Goal: Find specific page/section: Locate a particular part of the current website

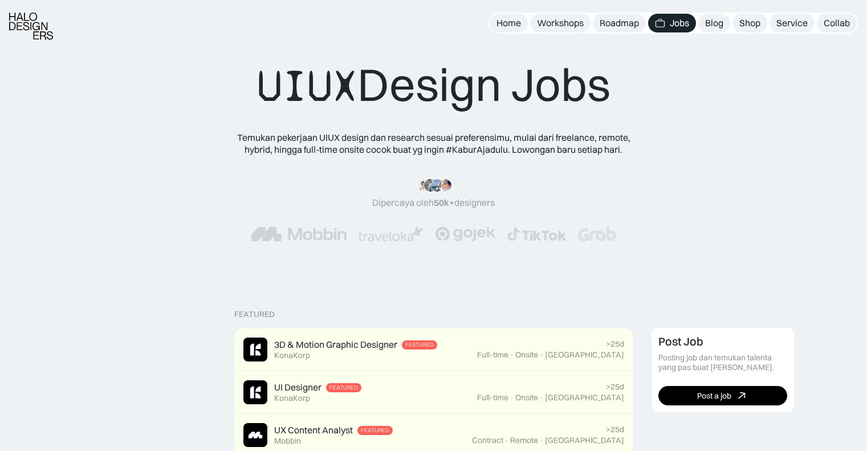
scroll to position [228, 0]
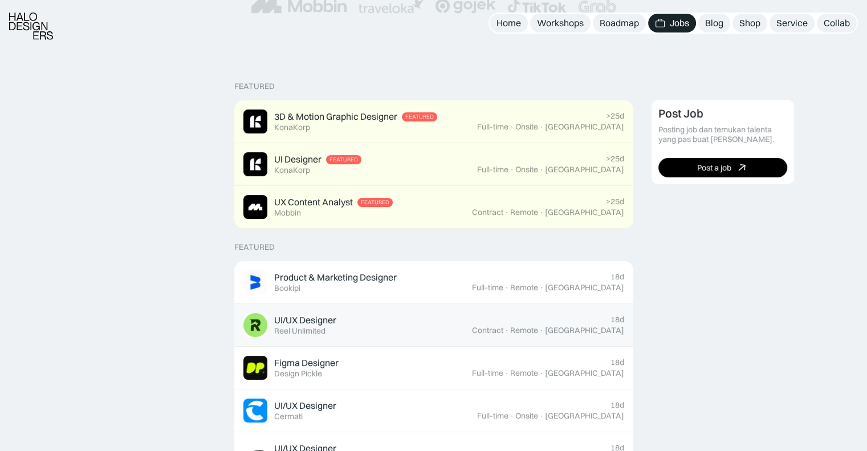
click at [403, 322] on div "UI/UX Designer Featured Reel Unlimited" at bounding box center [357, 325] width 228 height 24
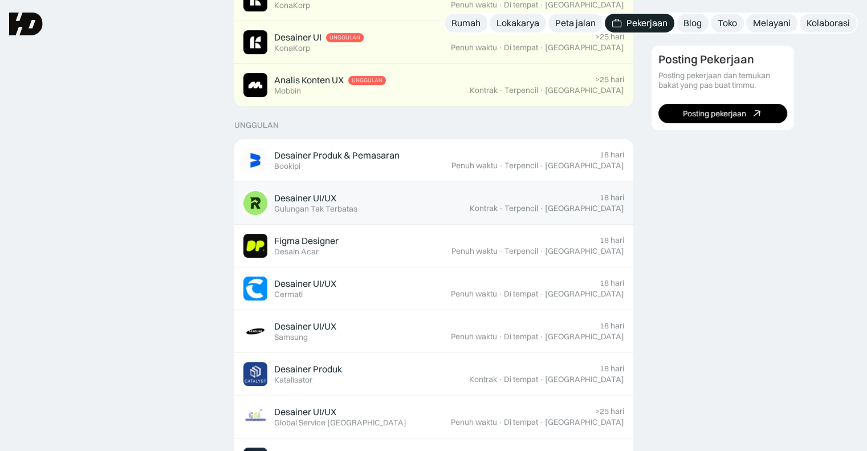
scroll to position [293, 0]
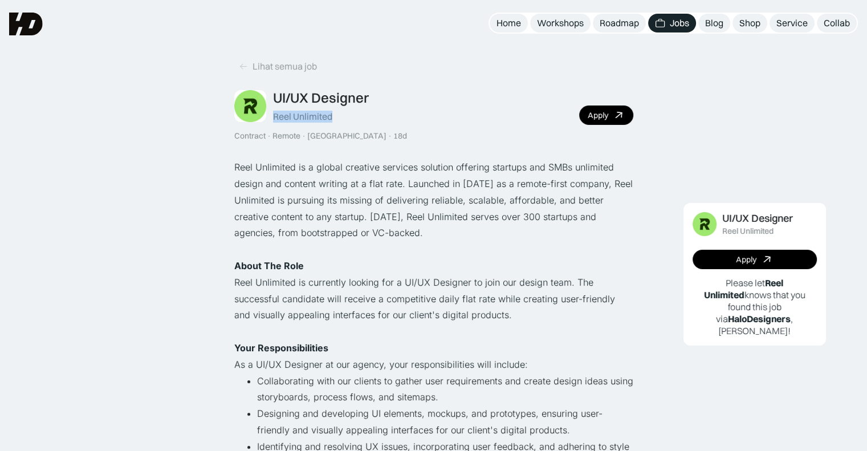
drag, startPoint x: 273, startPoint y: 118, endPoint x: 337, endPoint y: 120, distance: 63.9
click at [337, 120] on div "UI/UX Designer Reel Unlimited" at bounding box center [321, 105] width 96 height 33
copy div "Reel Unlimited"
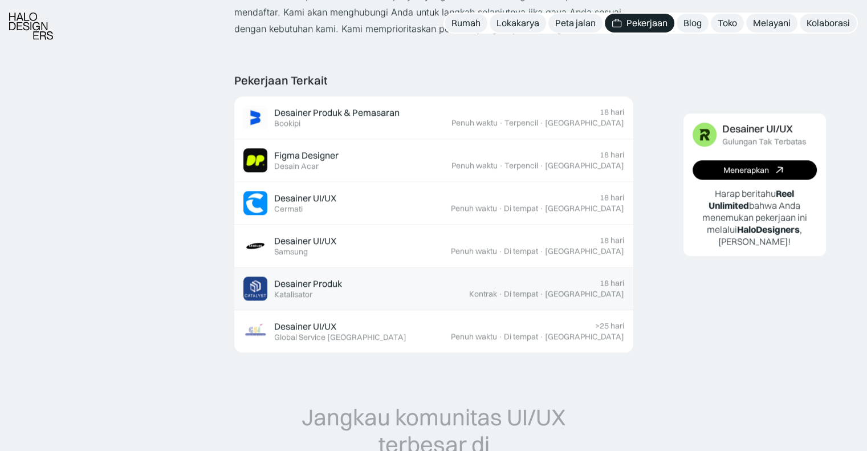
scroll to position [741, 0]
